Goal: Find specific page/section: Find specific page/section

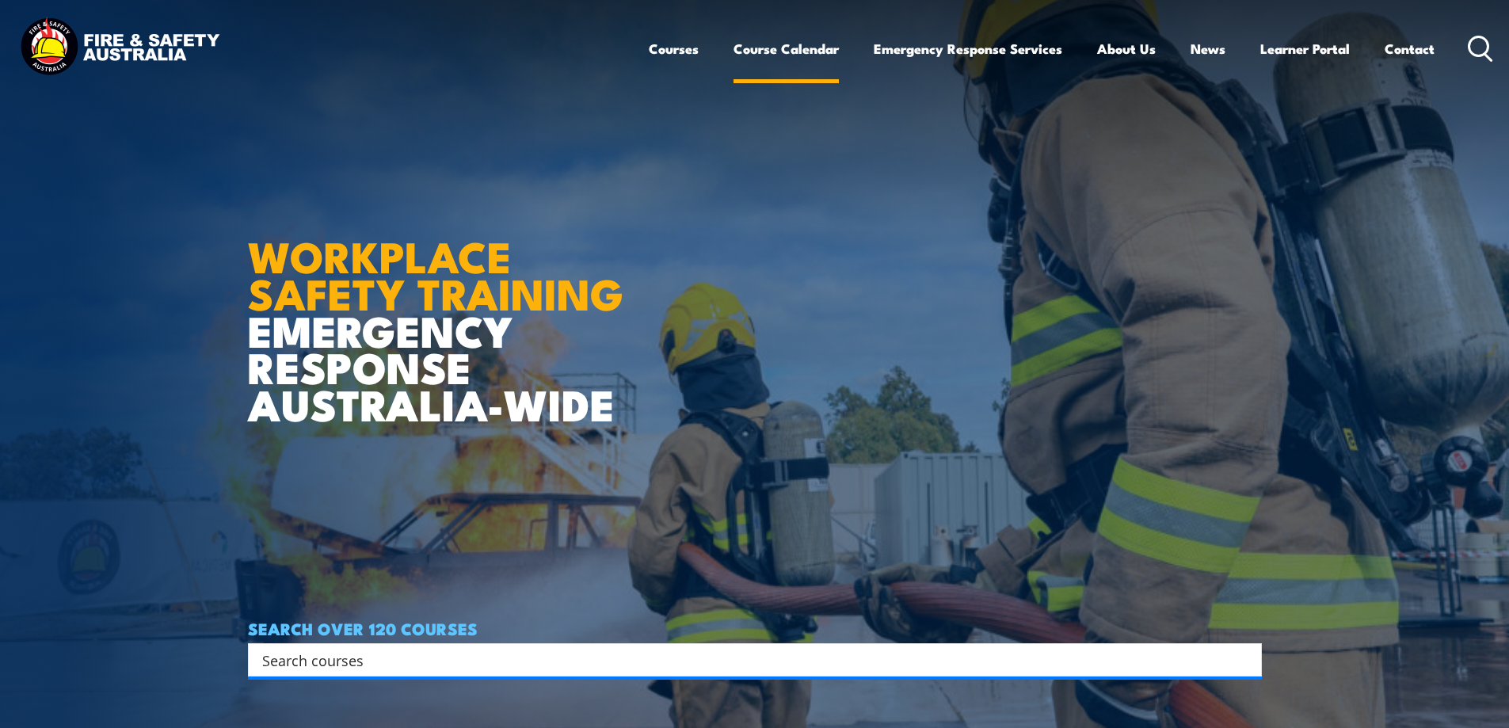
click at [798, 52] on link "Course Calendar" at bounding box center [786, 49] width 105 height 42
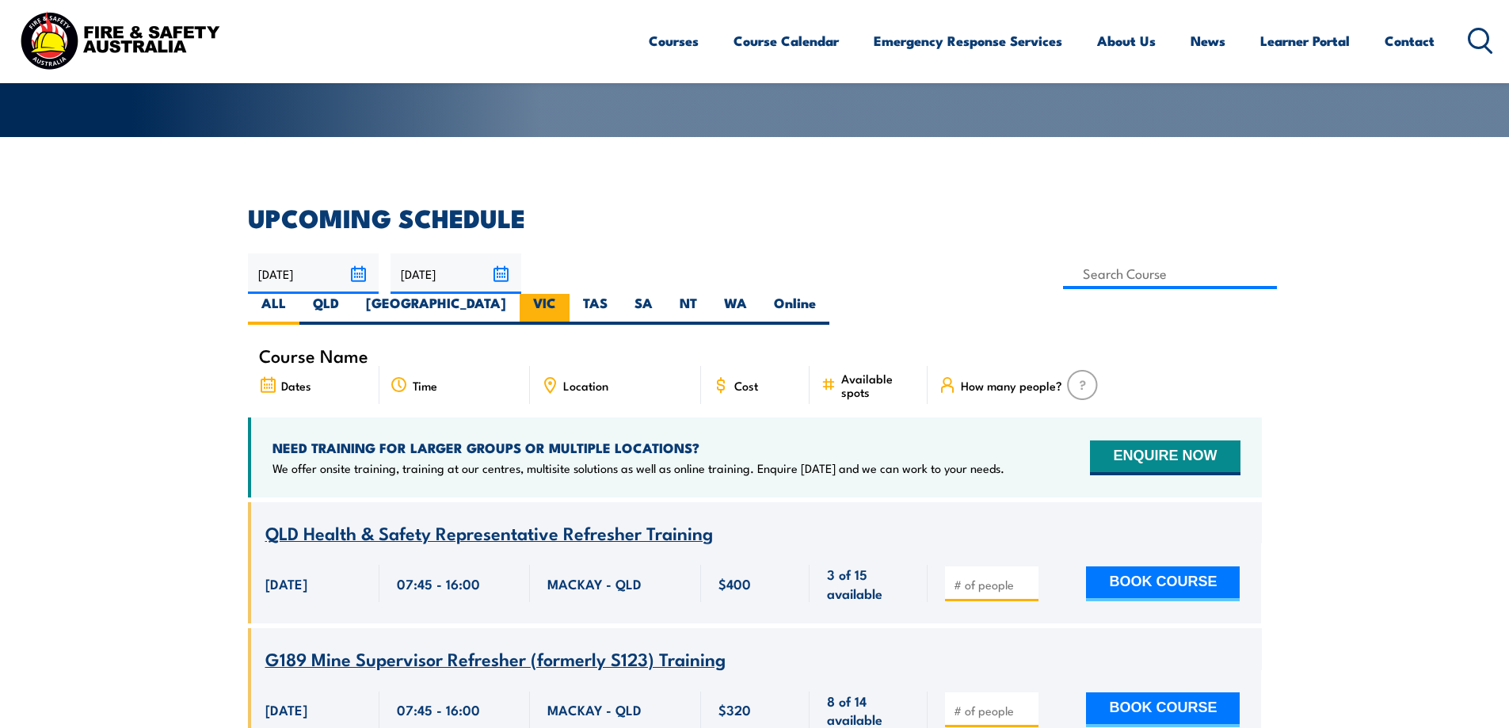
click at [570, 294] on label "VIC" at bounding box center [545, 309] width 50 height 31
click at [567, 294] on input "VIC" at bounding box center [561, 299] width 10 height 10
radio input "true"
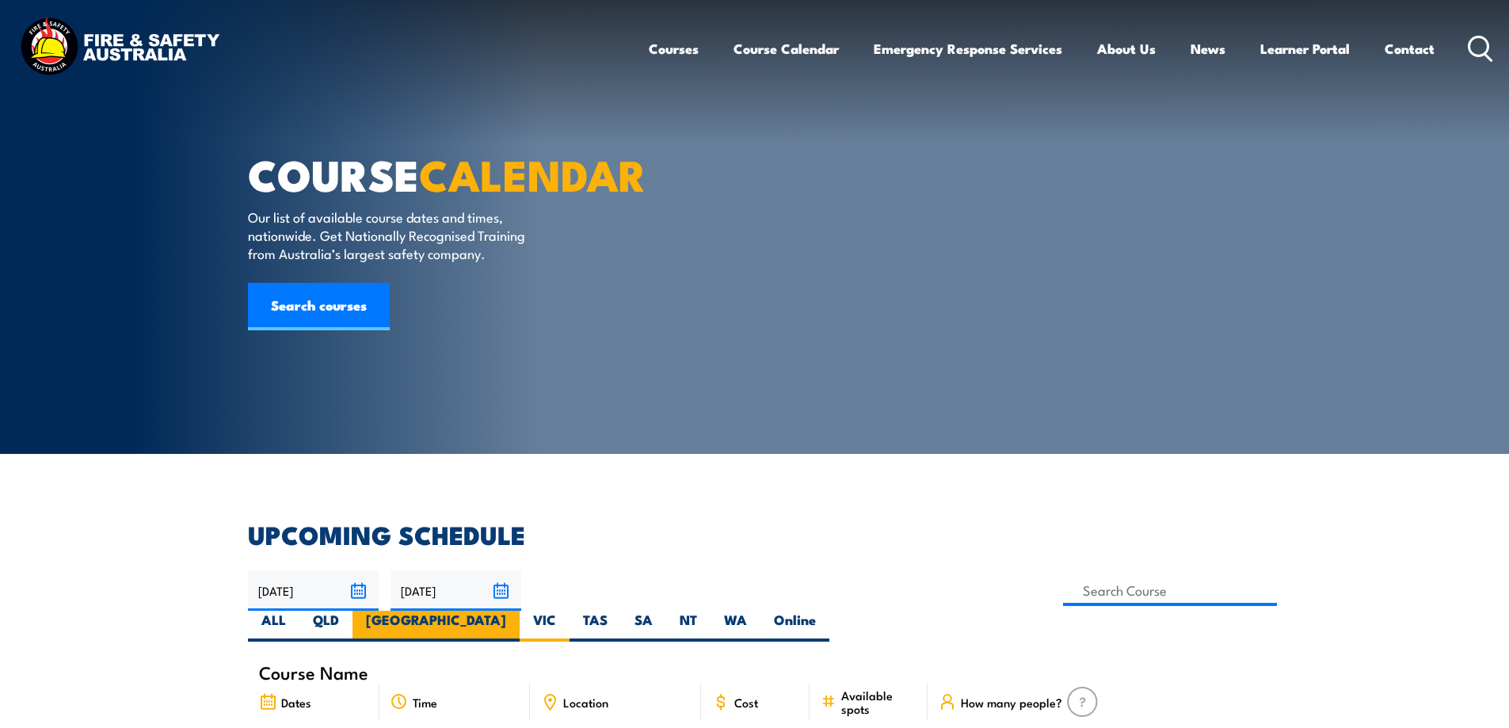
click at [520, 611] on label "[GEOGRAPHIC_DATA]" at bounding box center [436, 626] width 167 height 31
click at [517, 611] on input "[GEOGRAPHIC_DATA]" at bounding box center [511, 616] width 10 height 10
radio input "true"
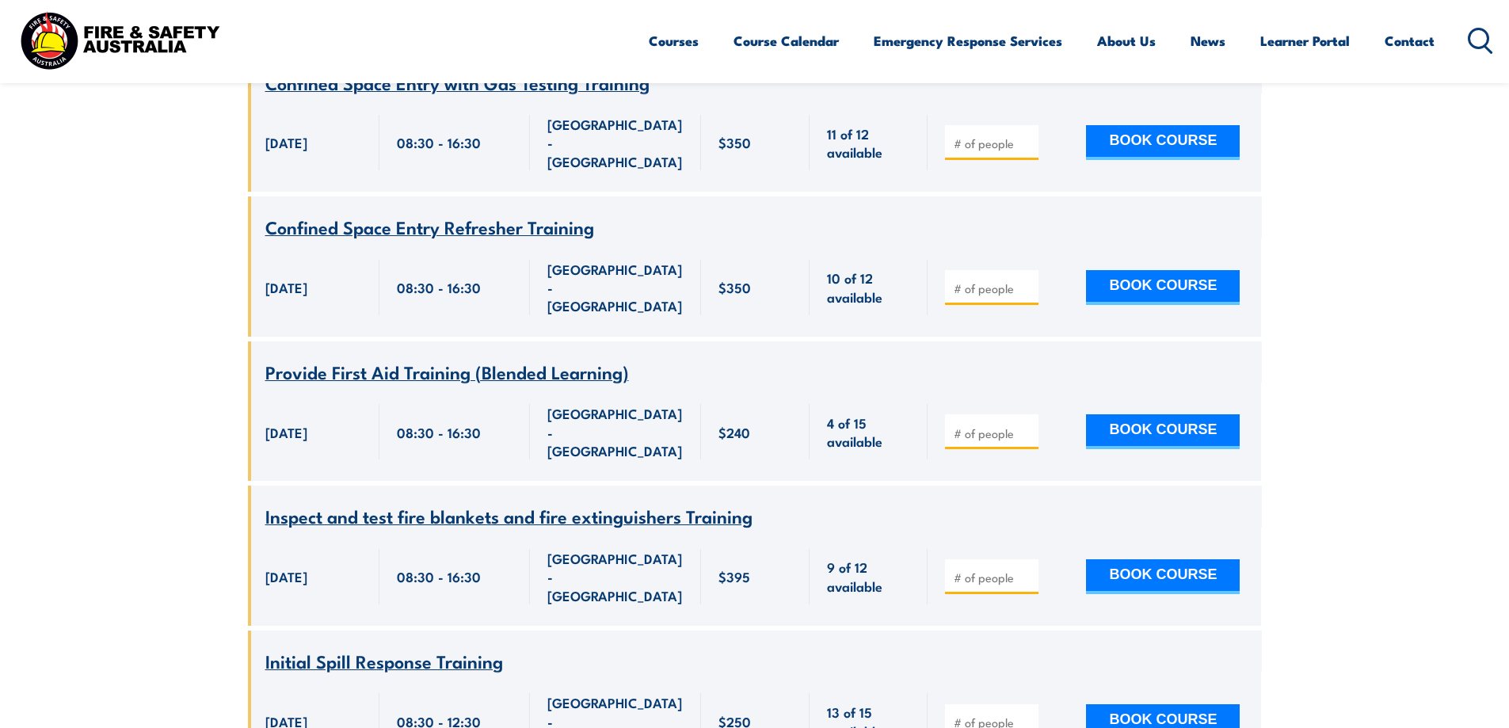
scroll to position [2900, 0]
